Goal: Check status: Check status

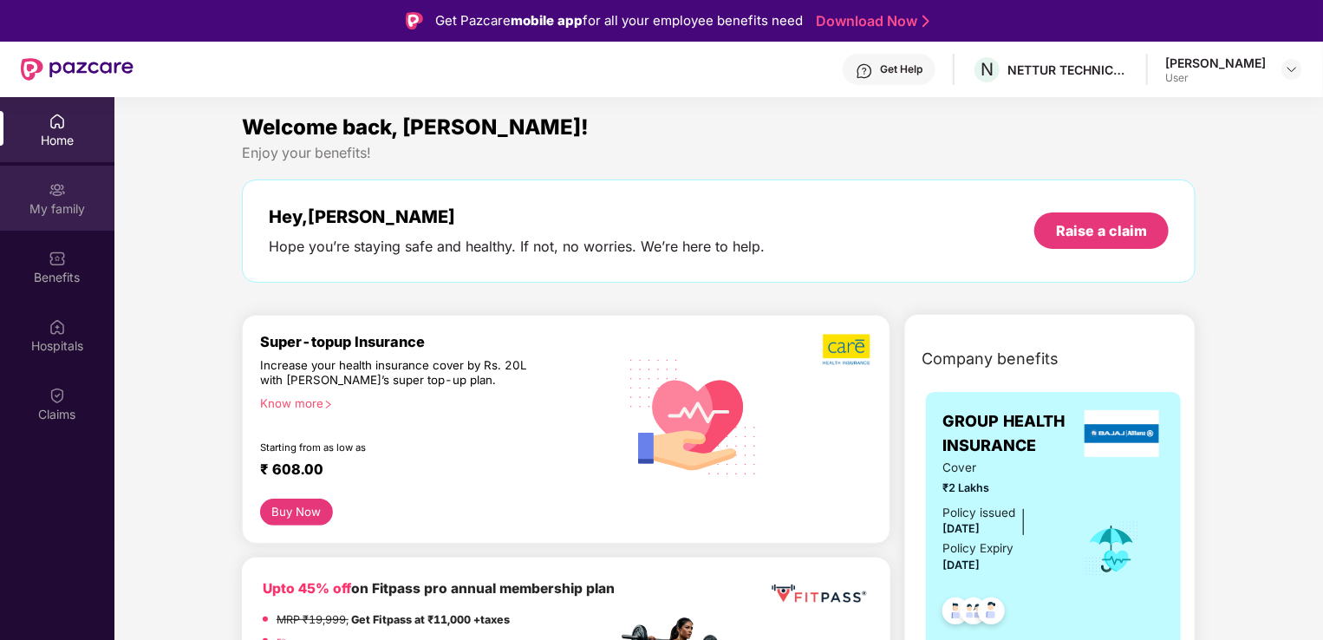
click at [31, 196] on div "My family" at bounding box center [57, 198] width 114 height 65
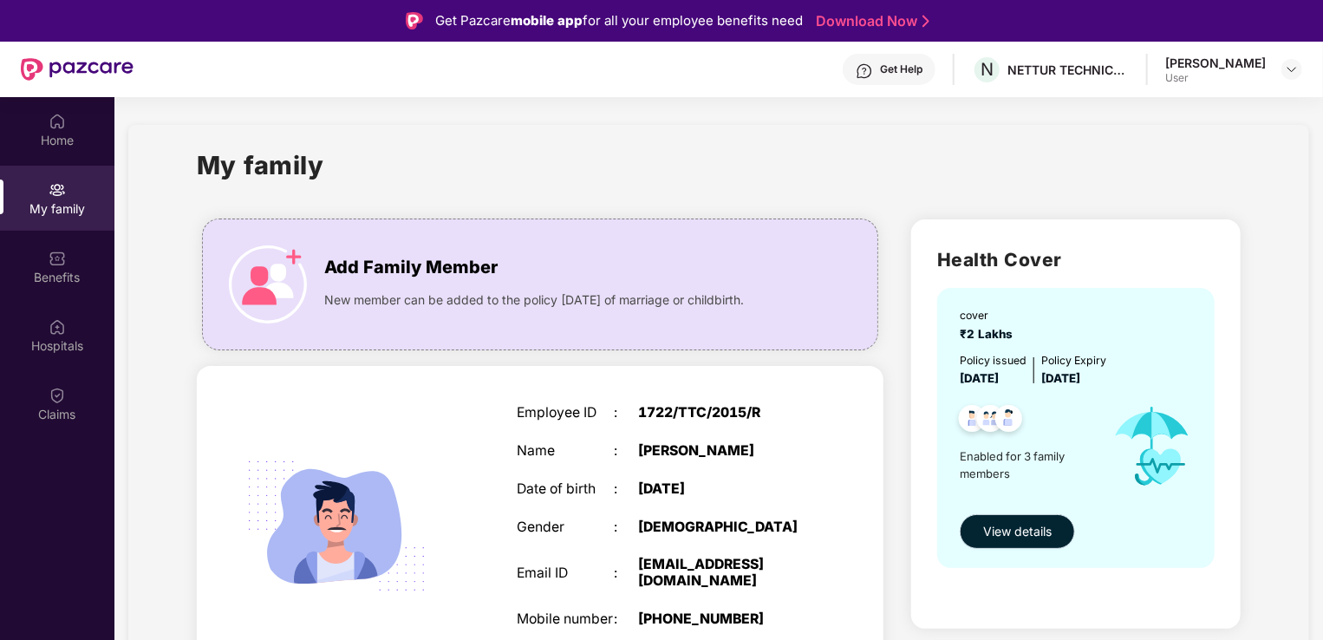
click at [1013, 529] on span "View details" at bounding box center [1017, 531] width 68 height 19
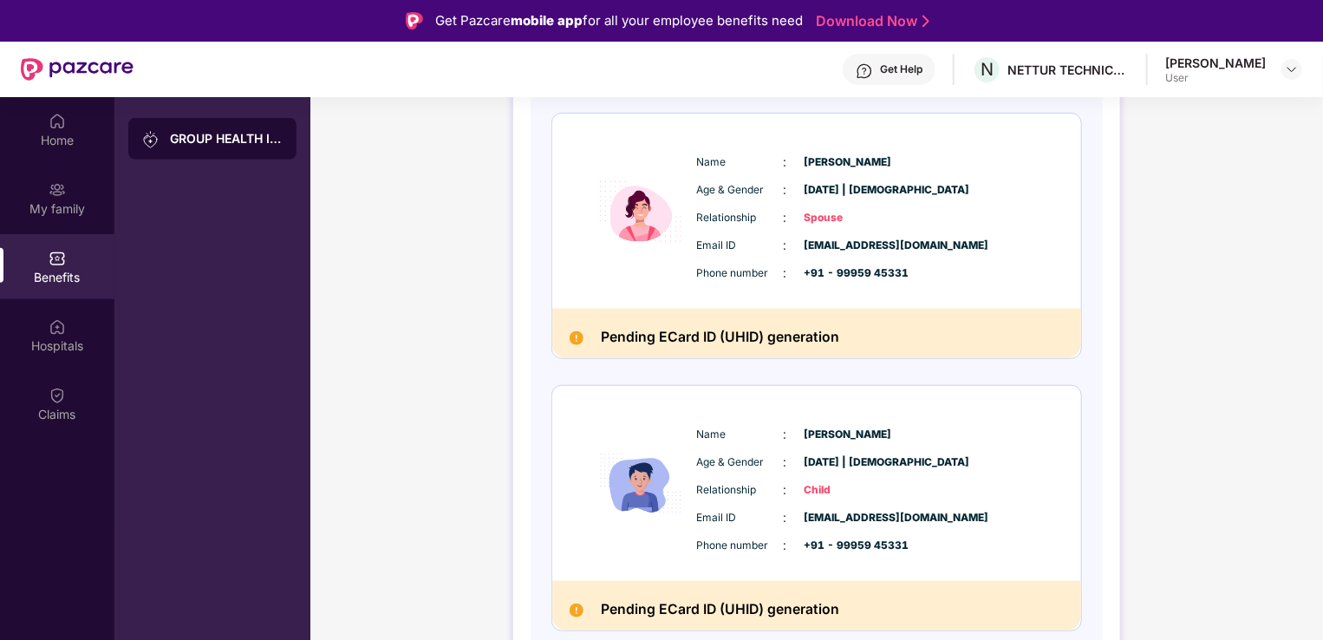
scroll to position [97, 0]
